Goal: Task Accomplishment & Management: Manage account settings

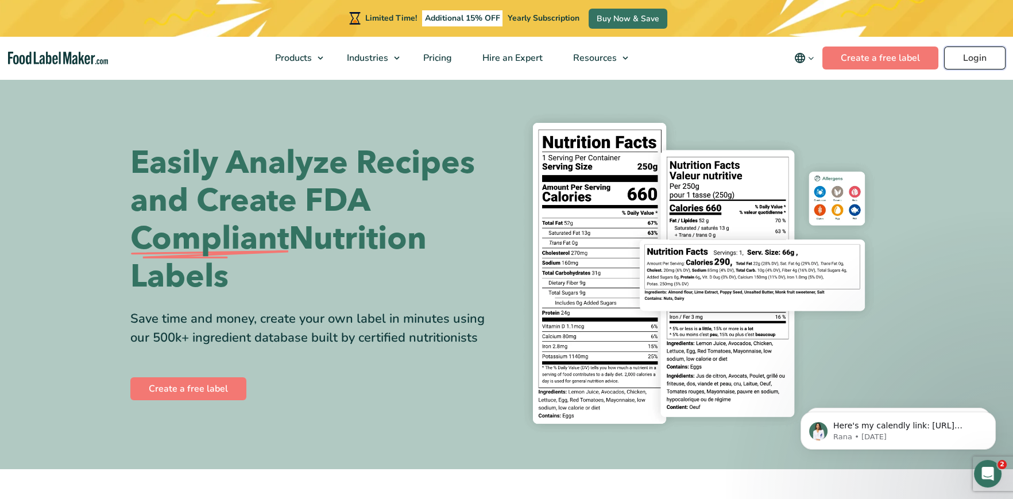
click at [985, 56] on link "Login" at bounding box center [974, 58] width 61 height 23
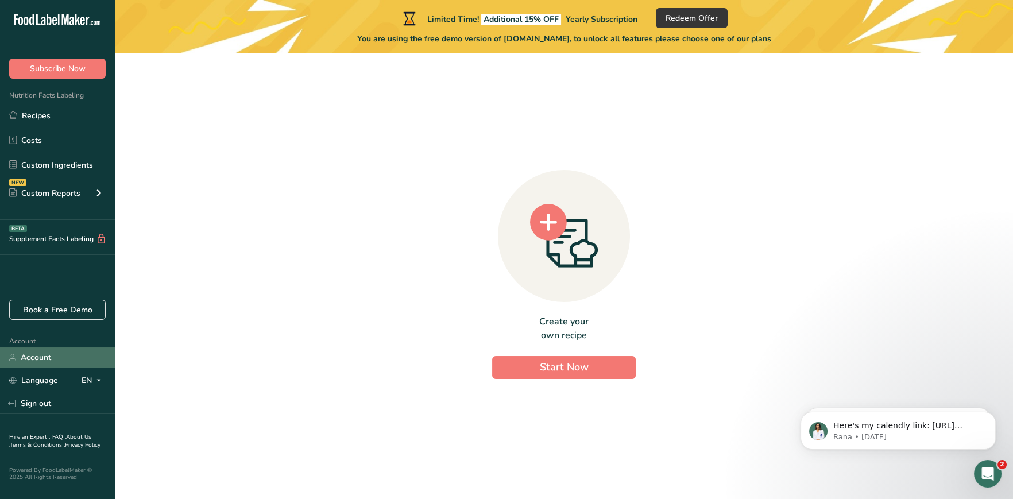
click at [36, 358] on link "Account" at bounding box center [57, 358] width 115 height 20
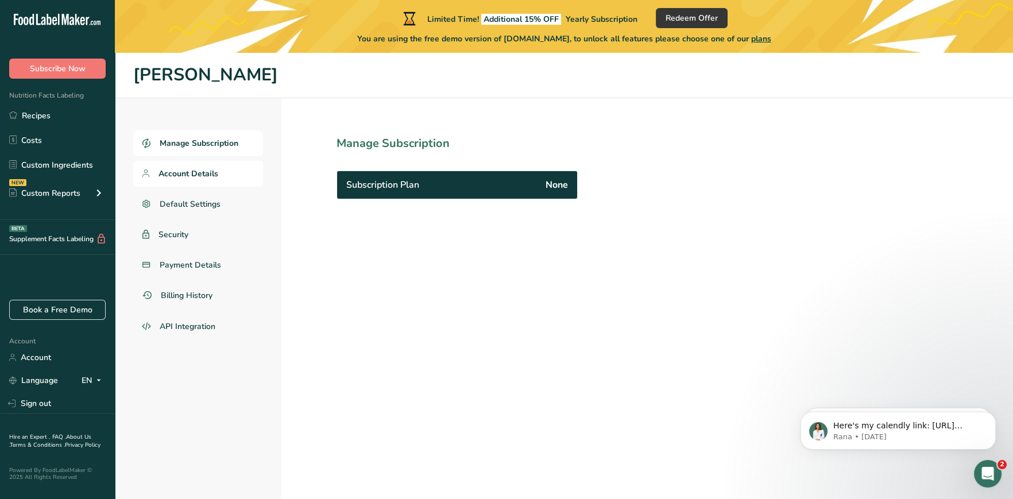
click at [177, 172] on span "Account Details" at bounding box center [189, 174] width 60 height 12
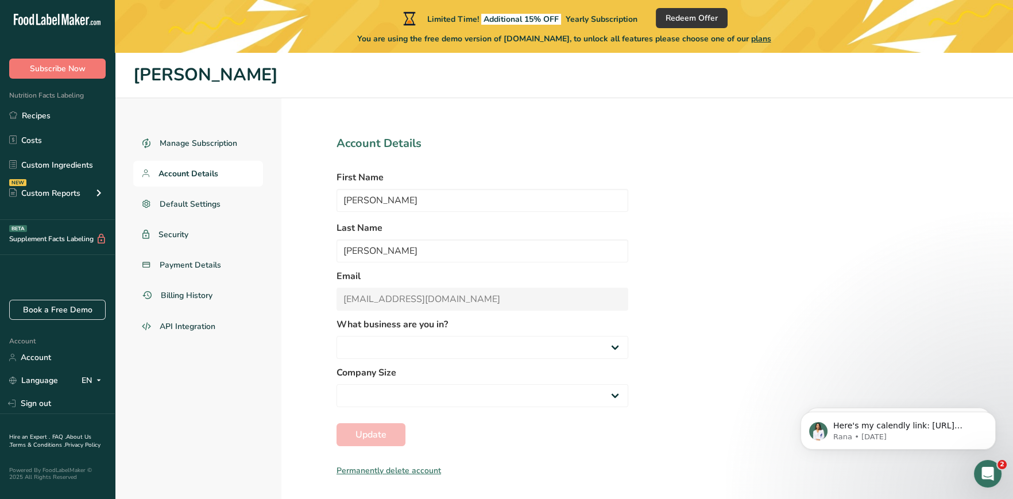
select select "8"
select select "3"
click at [173, 233] on span "Security" at bounding box center [174, 235] width 30 height 12
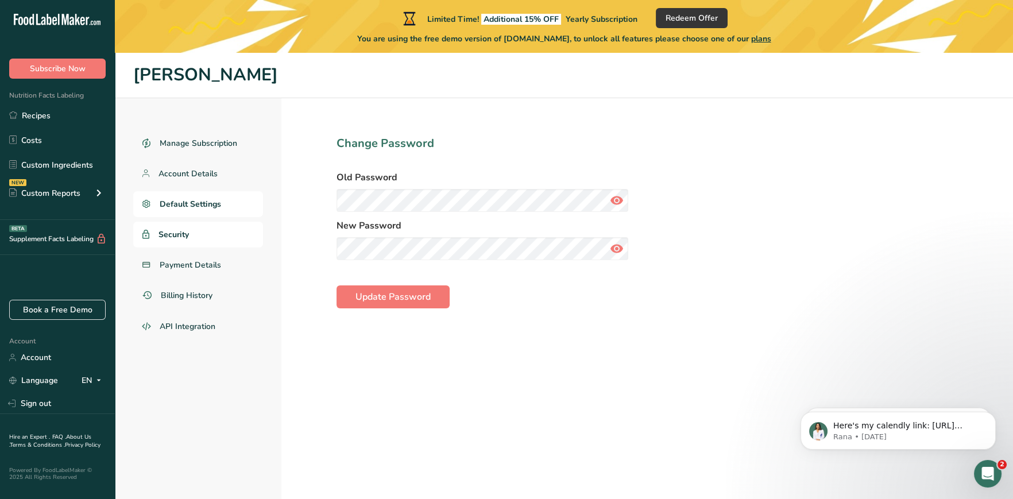
click at [178, 204] on span "Default Settings" at bounding box center [190, 204] width 61 height 12
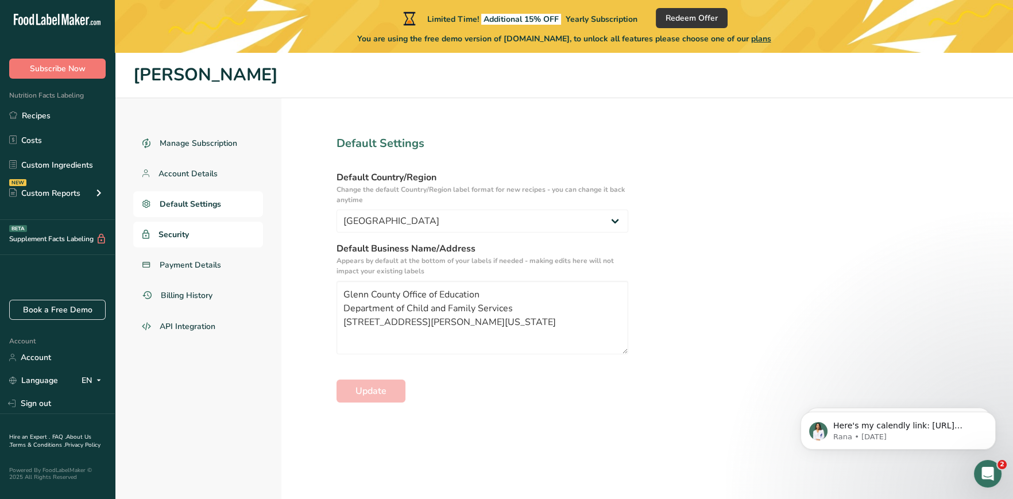
click at [167, 230] on span "Security" at bounding box center [174, 235] width 30 height 12
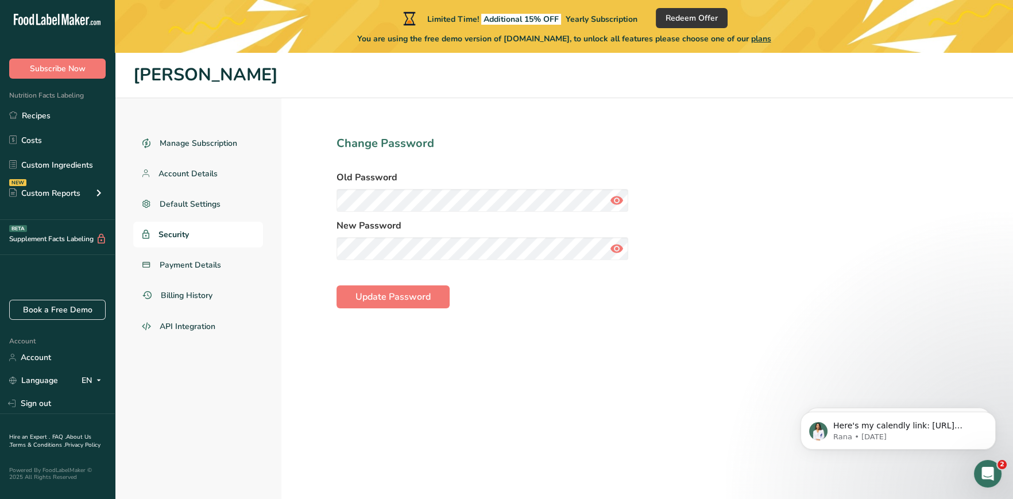
click at [619, 200] on icon at bounding box center [617, 200] width 14 height 21
click at [177, 206] on span "Default Settings" at bounding box center [190, 204] width 61 height 12
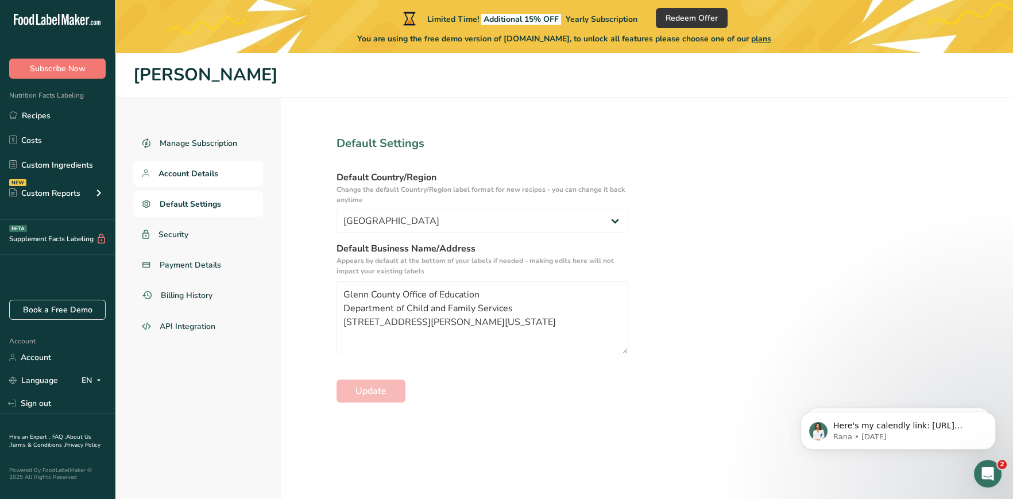
click at [179, 174] on span "Account Details" at bounding box center [189, 174] width 60 height 12
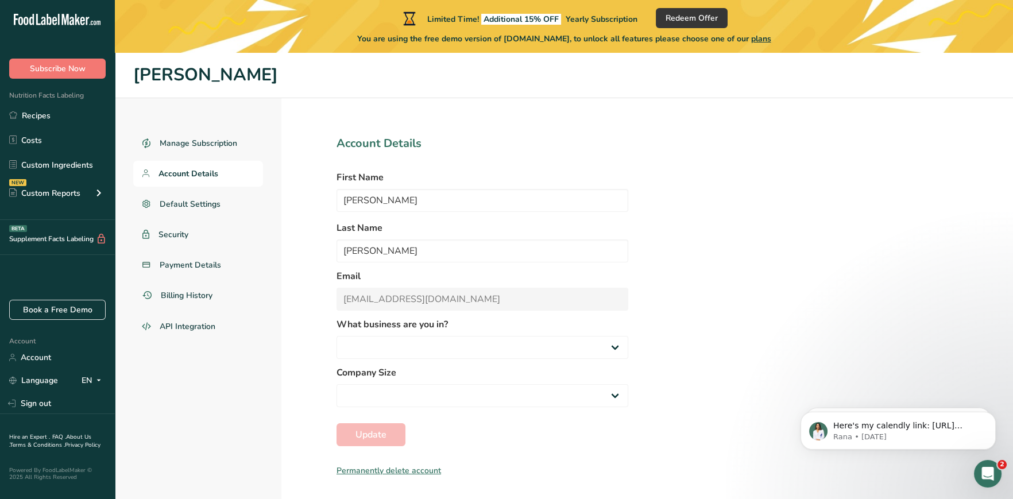
select select "8"
select select "3"
click at [184, 231] on span "Security" at bounding box center [174, 235] width 30 height 12
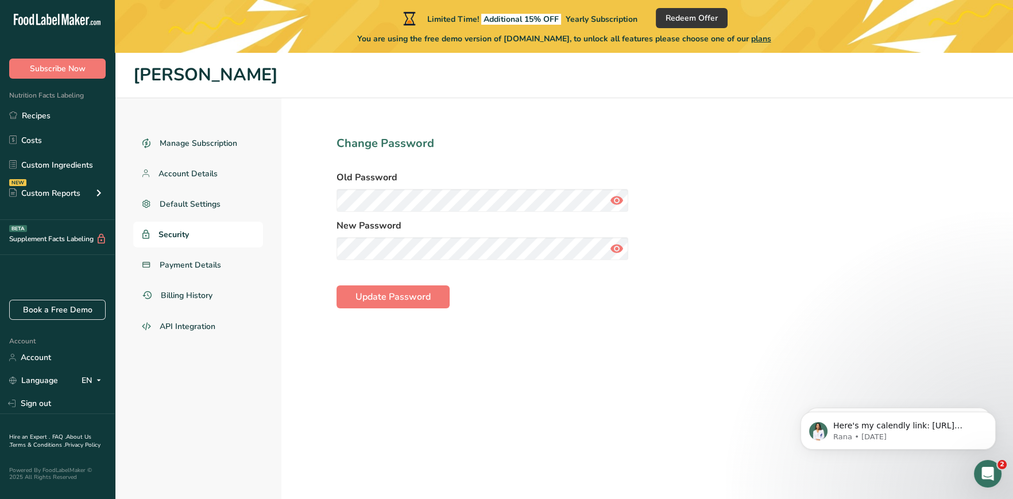
click at [617, 199] on icon at bounding box center [617, 200] width 14 height 21
drag, startPoint x: 426, startPoint y: 199, endPoint x: 301, endPoint y: 210, distance: 125.7
click at [301, 210] on section "Change Password Old Password rFmUE2!LEt@G3Tr New Password Update Password" at bounding box center [482, 325] width 402 height 454
click at [57, 362] on link "Account" at bounding box center [57, 358] width 115 height 20
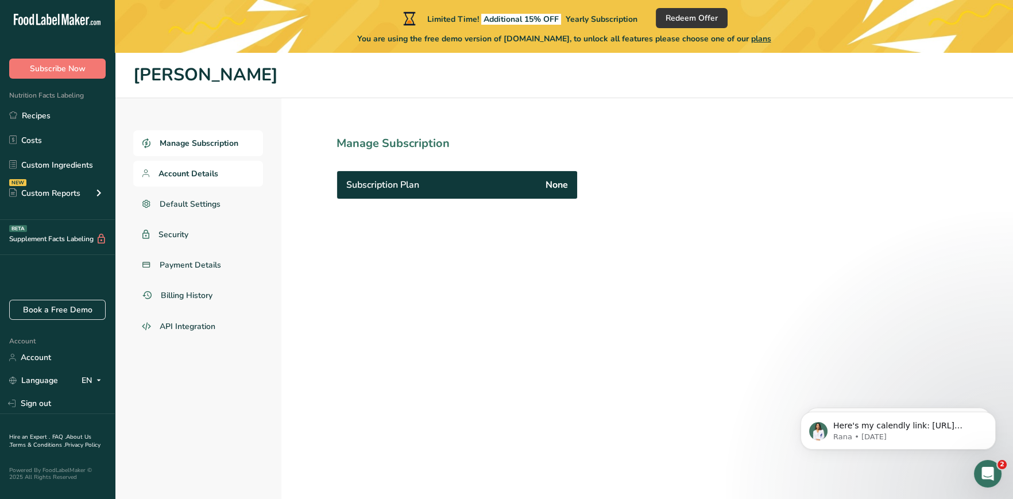
click at [184, 172] on span "Account Details" at bounding box center [189, 174] width 60 height 12
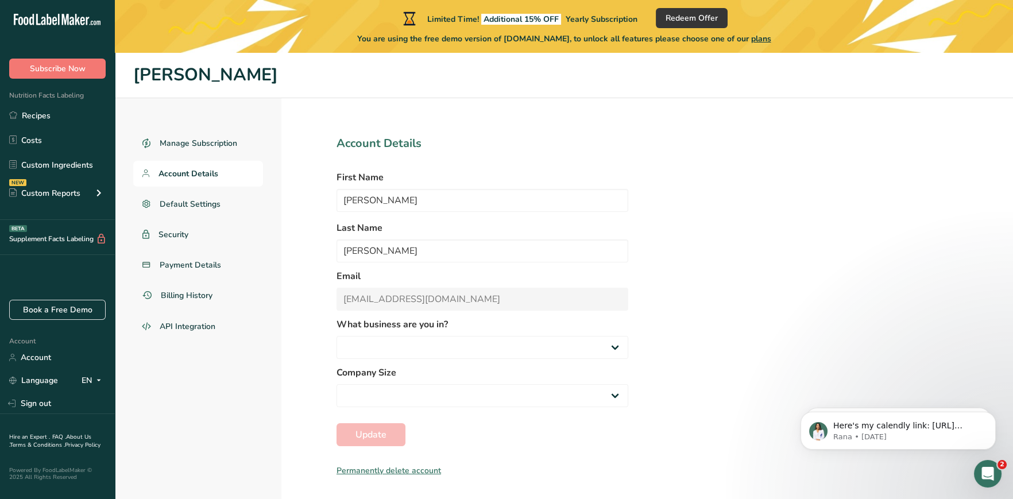
select select "8"
select select "3"
click at [36, 404] on link "Sign out" at bounding box center [57, 403] width 115 height 20
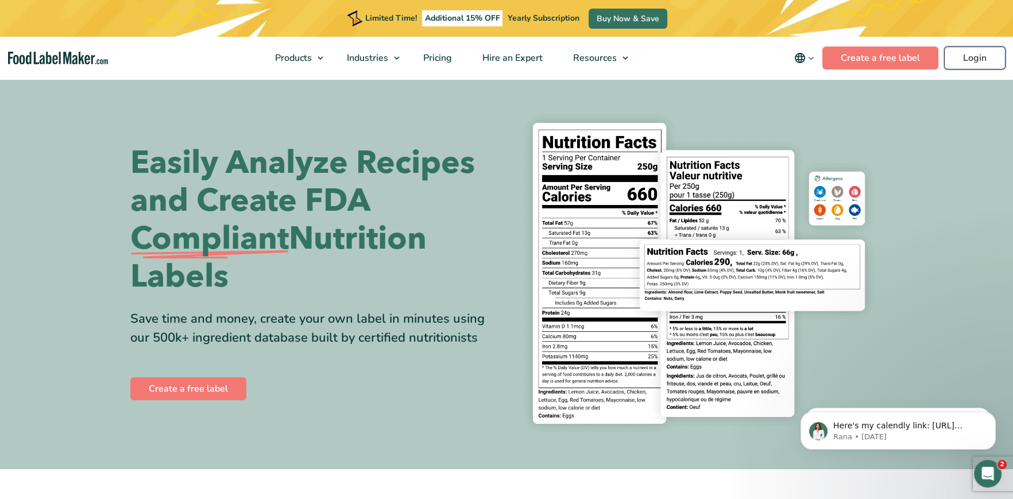
click at [961, 57] on link "Login" at bounding box center [974, 58] width 61 height 23
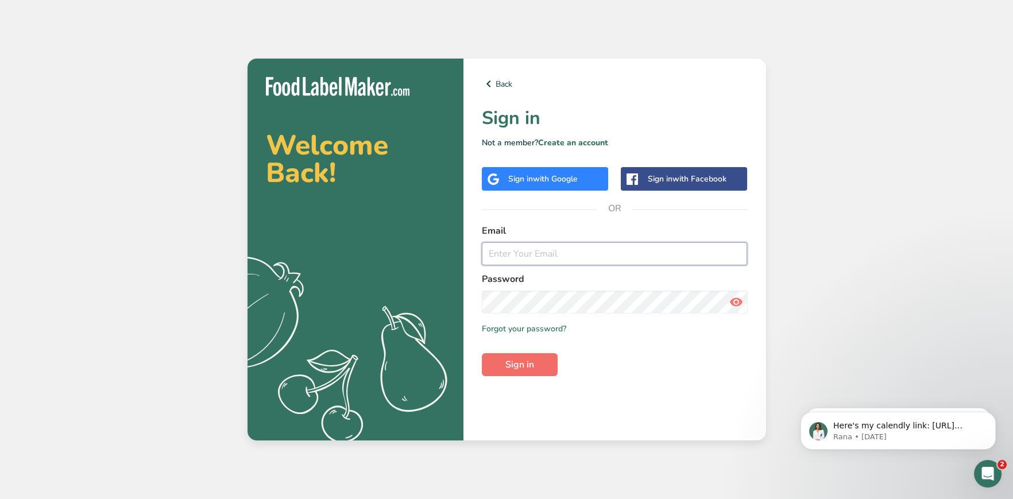
type input "diane_rubio2003@yahoo.com"
click at [520, 361] on span "Sign in" at bounding box center [519, 365] width 29 height 14
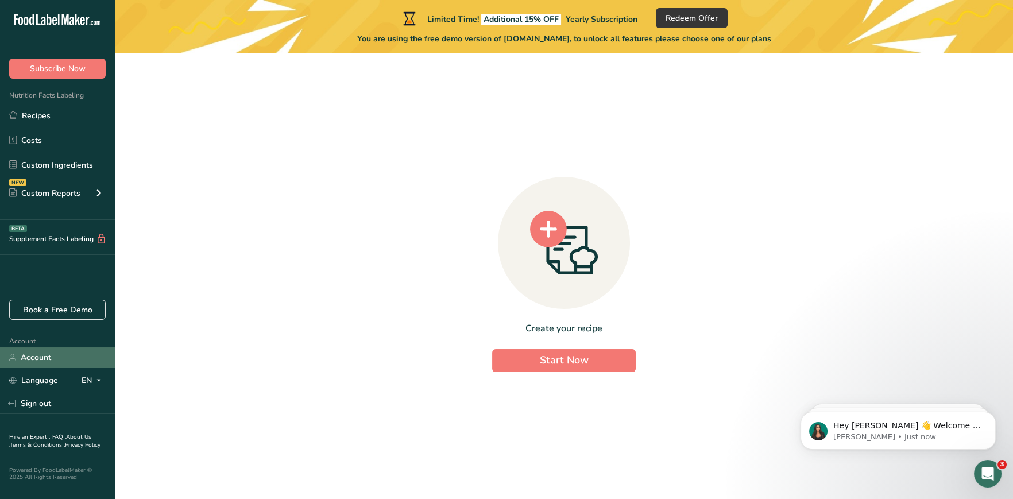
click at [42, 355] on link "Account" at bounding box center [57, 358] width 115 height 20
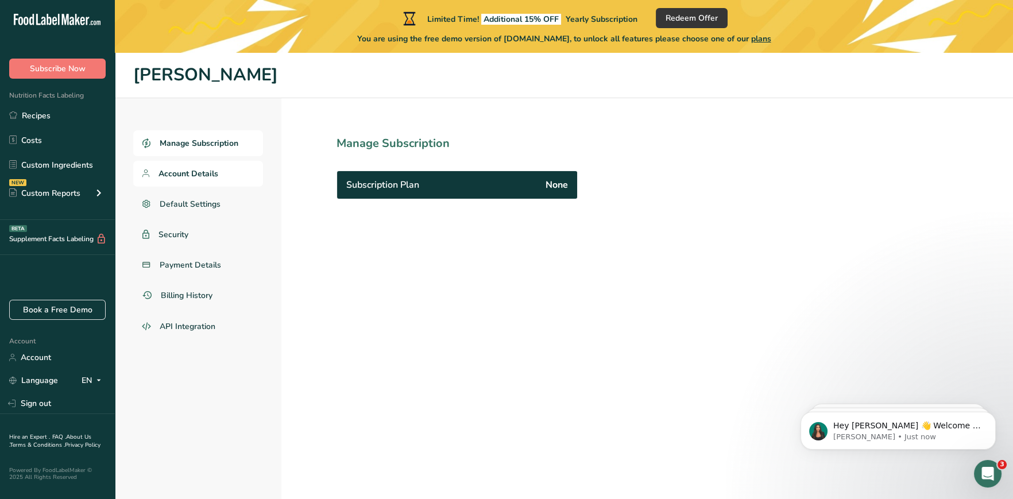
click at [197, 170] on span "Account Details" at bounding box center [189, 174] width 60 height 12
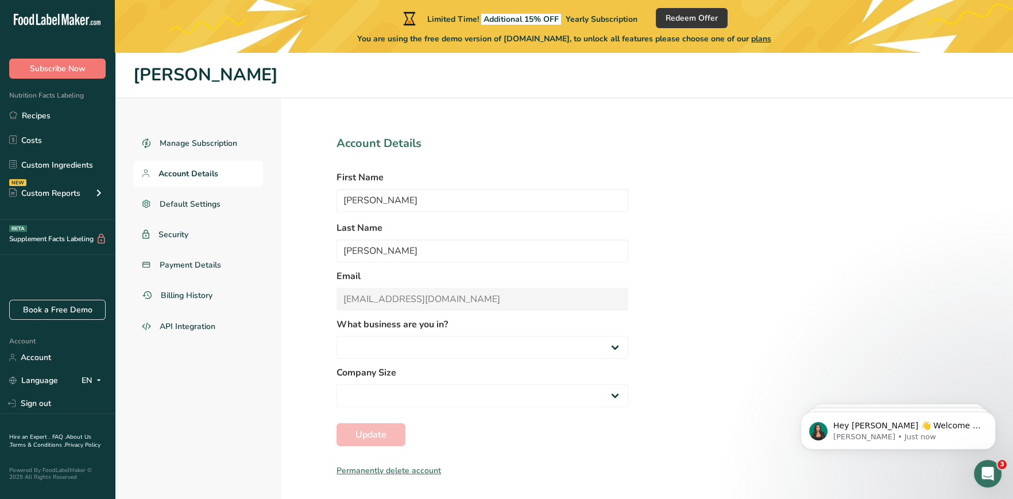
select select "8"
select select "3"
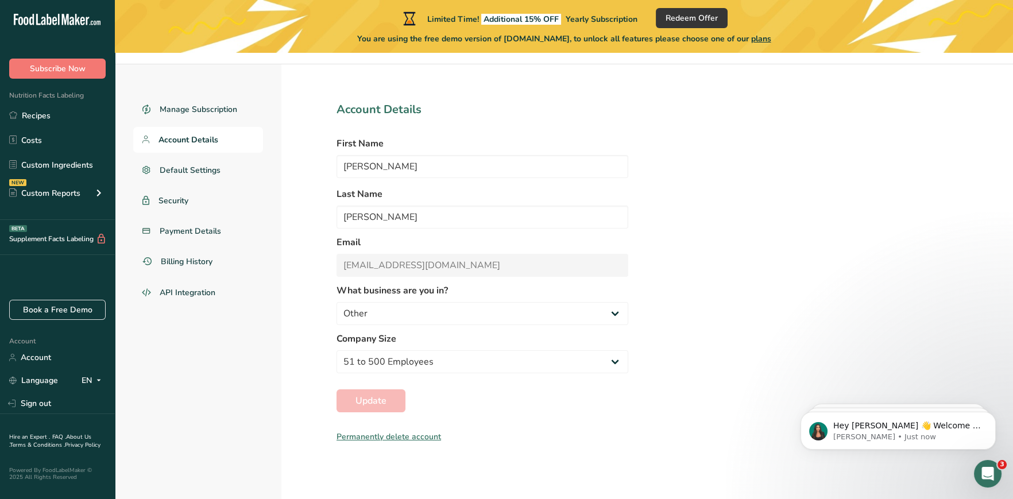
scroll to position [52, 0]
